Goal: Check status

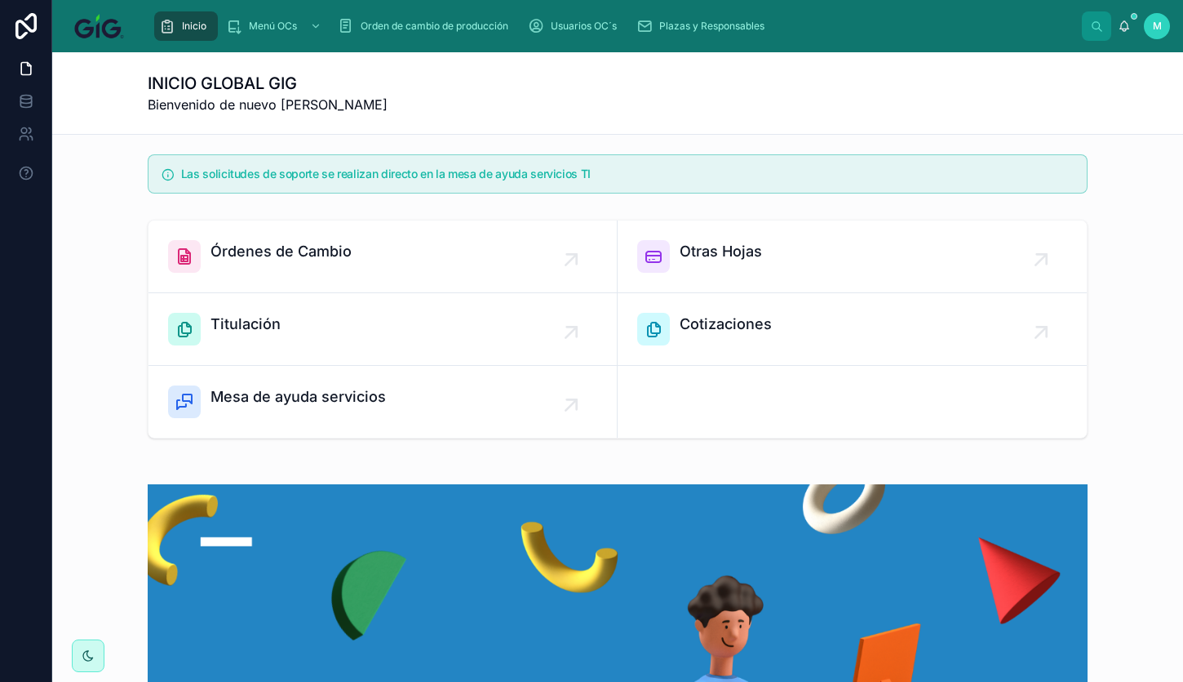
click at [189, 27] on span "Inicio" at bounding box center [194, 26] width 24 height 13
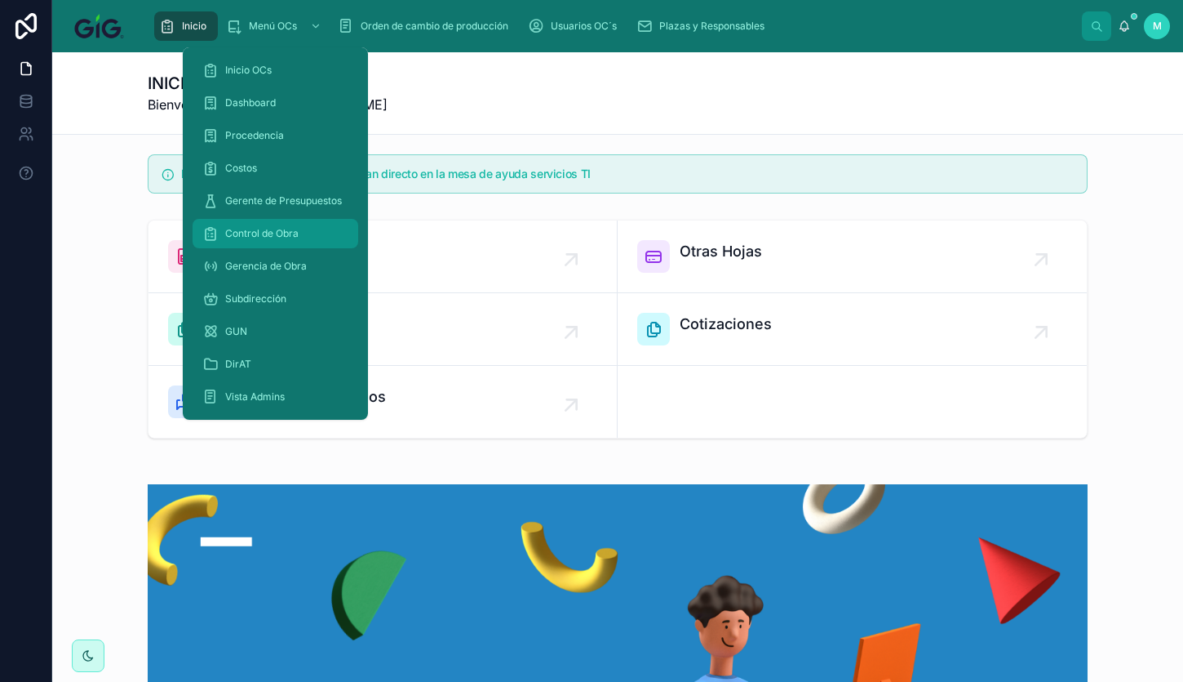
click at [251, 235] on span "Control de Obra" at bounding box center [261, 233] width 73 height 13
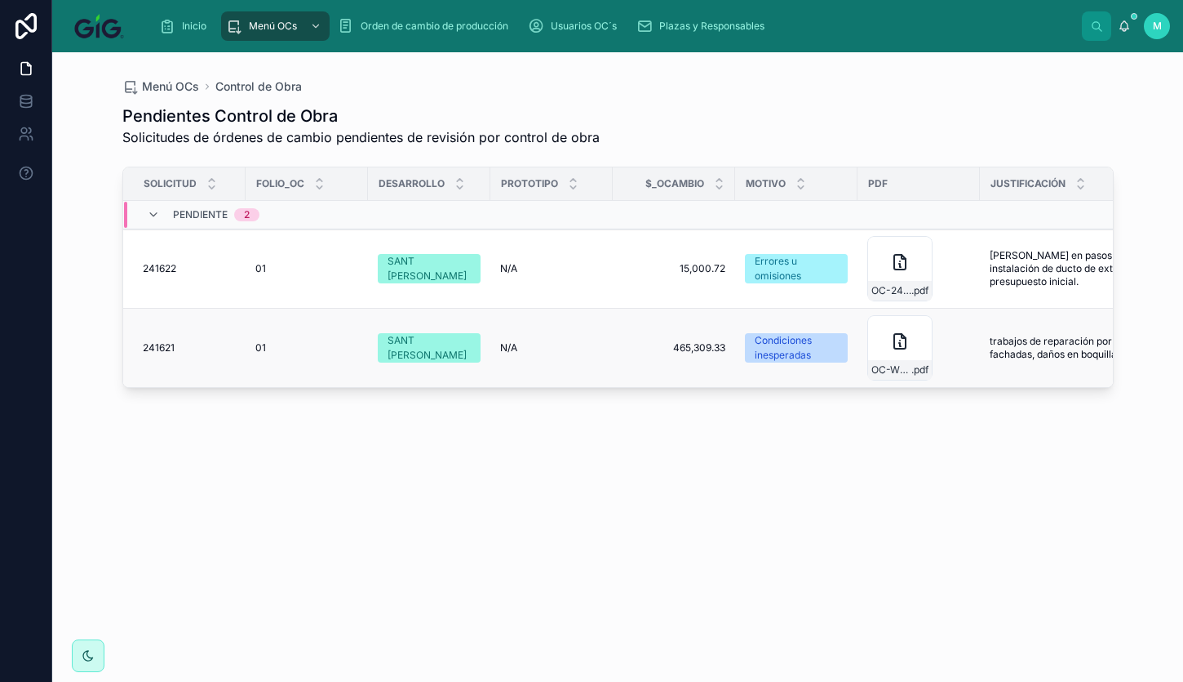
click at [157, 345] on span "241621" at bounding box center [159, 347] width 32 height 13
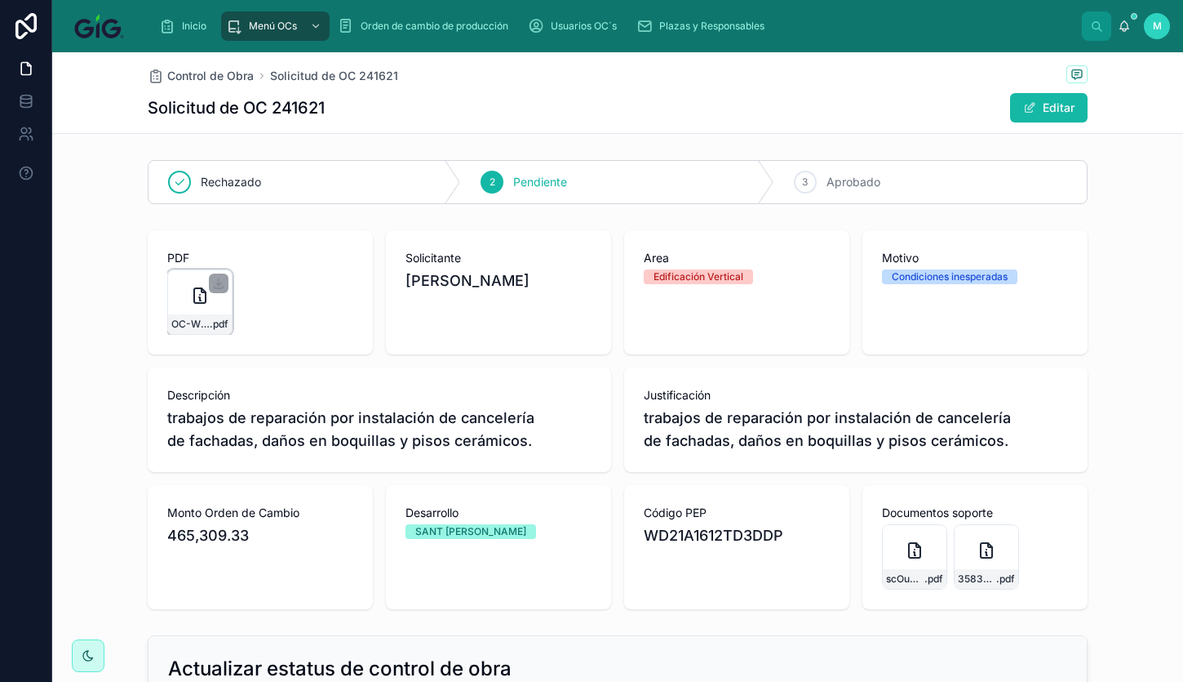
click at [190, 304] on icon at bounding box center [200, 296] width 20 height 20
